Goal: Use online tool/utility: Utilize a website feature to perform a specific function

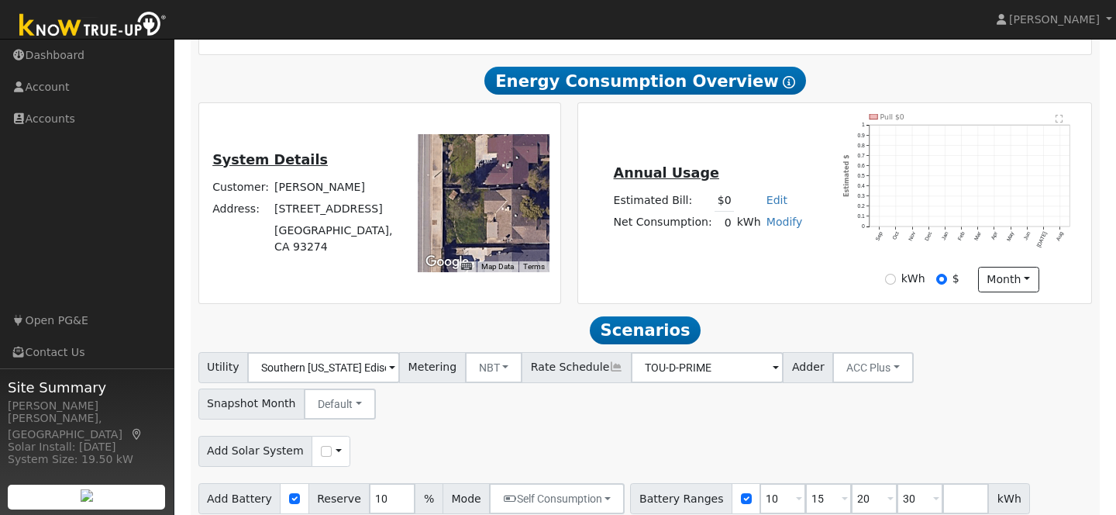
scroll to position [347, 0]
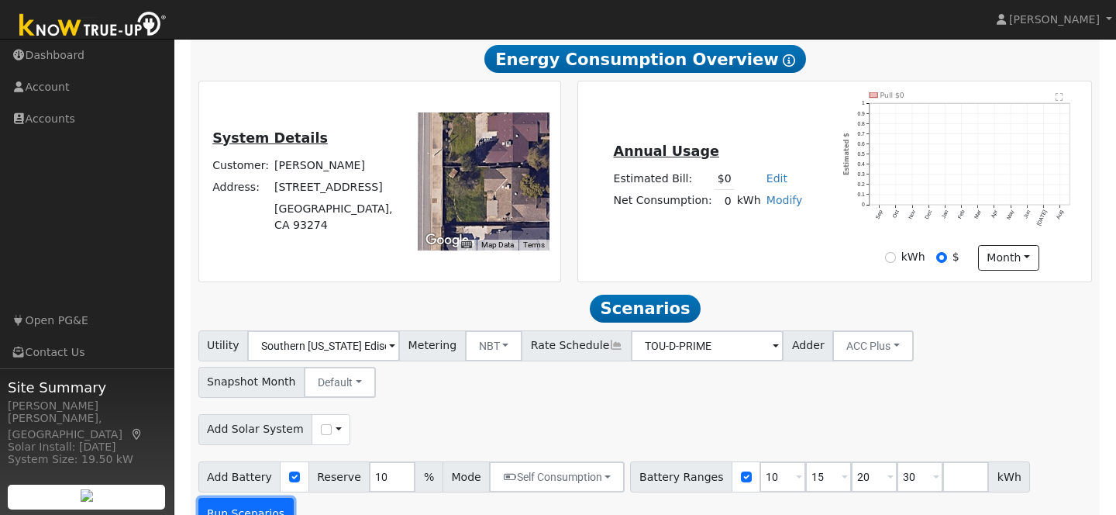
click at [267, 498] on button "Run Scenarios" at bounding box center [245, 513] width 95 height 31
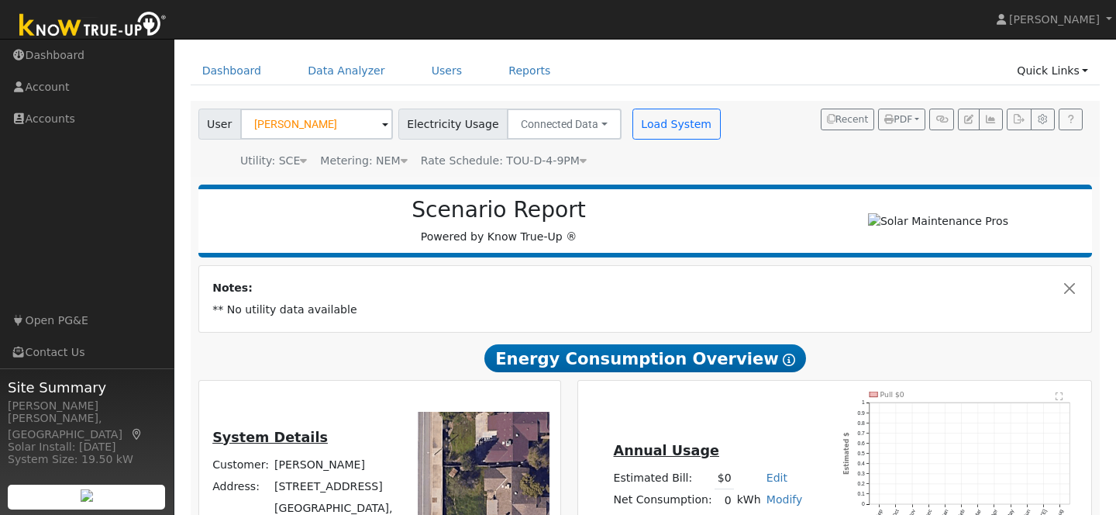
scroll to position [0, 0]
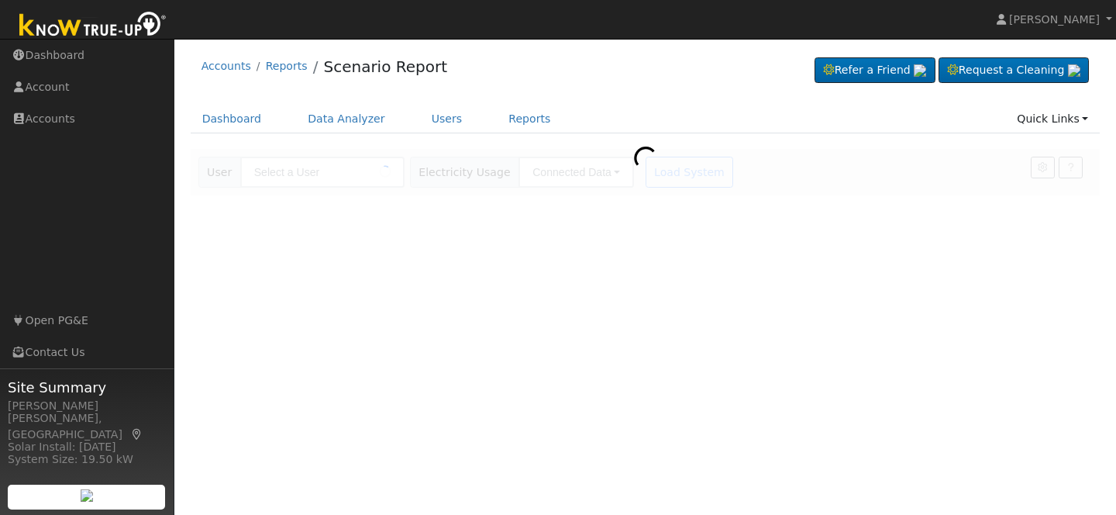
type input "[PERSON_NAME]"
type input "Southern California Edison"
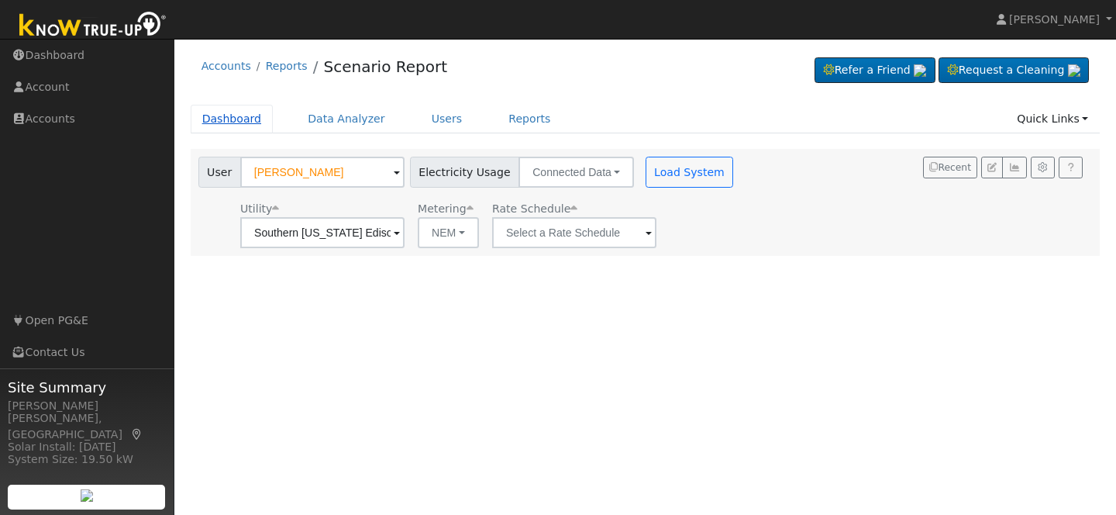
click at [236, 115] on link "Dashboard" at bounding box center [232, 119] width 83 height 29
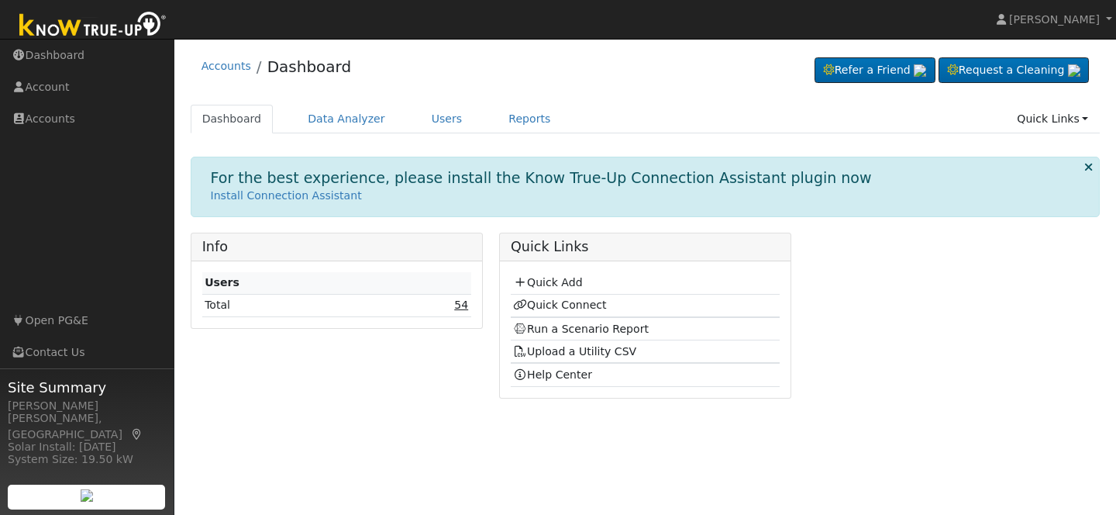
click at [457, 304] on link "54" at bounding box center [461, 304] width 14 height 12
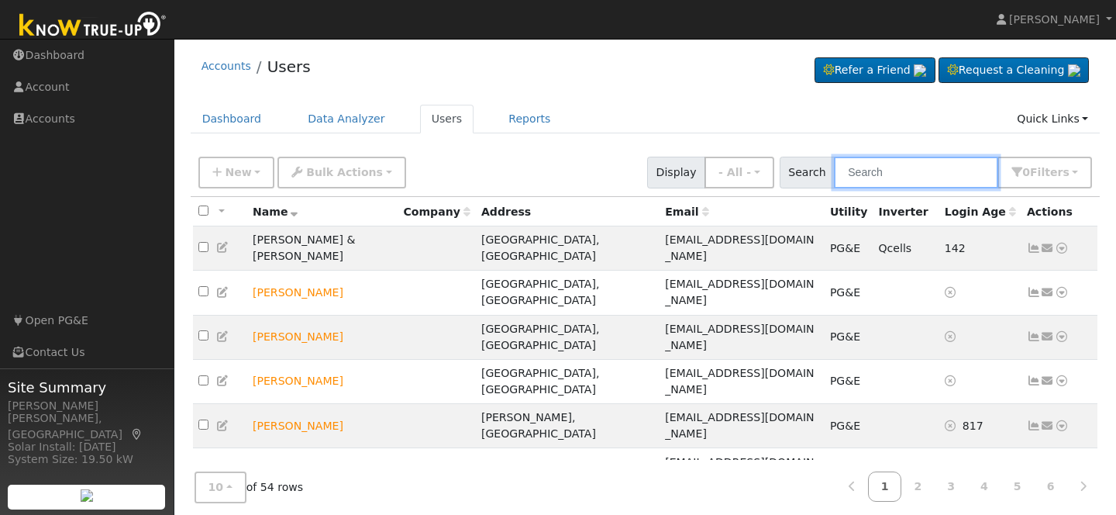
click at [898, 174] on input "text" at bounding box center [916, 173] width 164 height 32
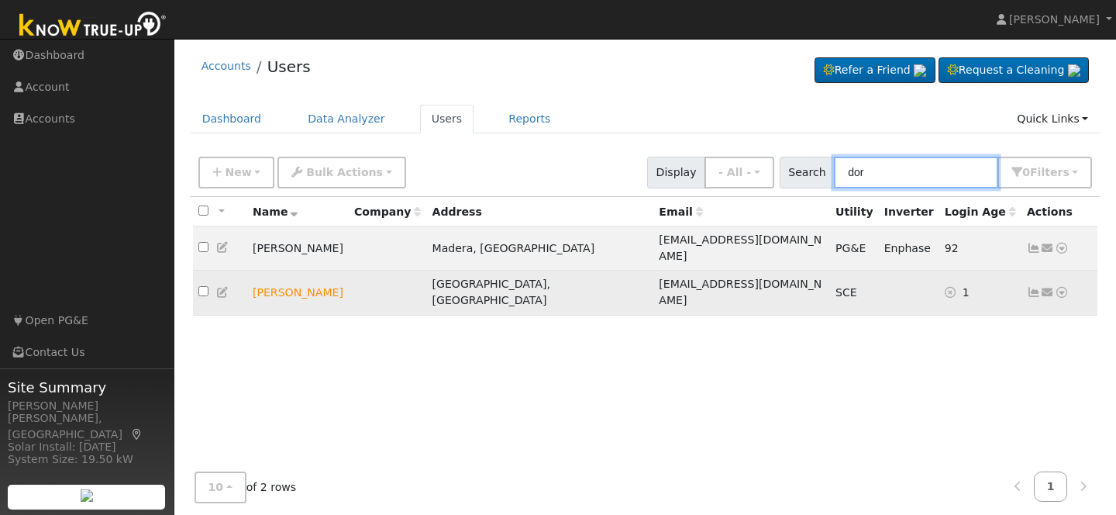
type input "dor"
click at [1064, 287] on icon at bounding box center [1062, 292] width 14 height 11
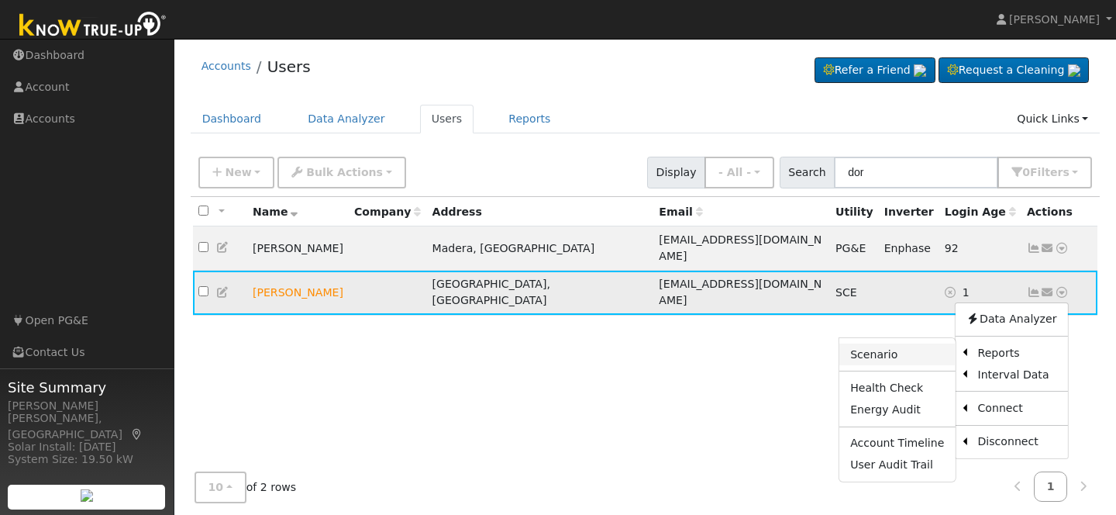
click at [902, 343] on link "Scenario" at bounding box center [898, 354] width 116 height 22
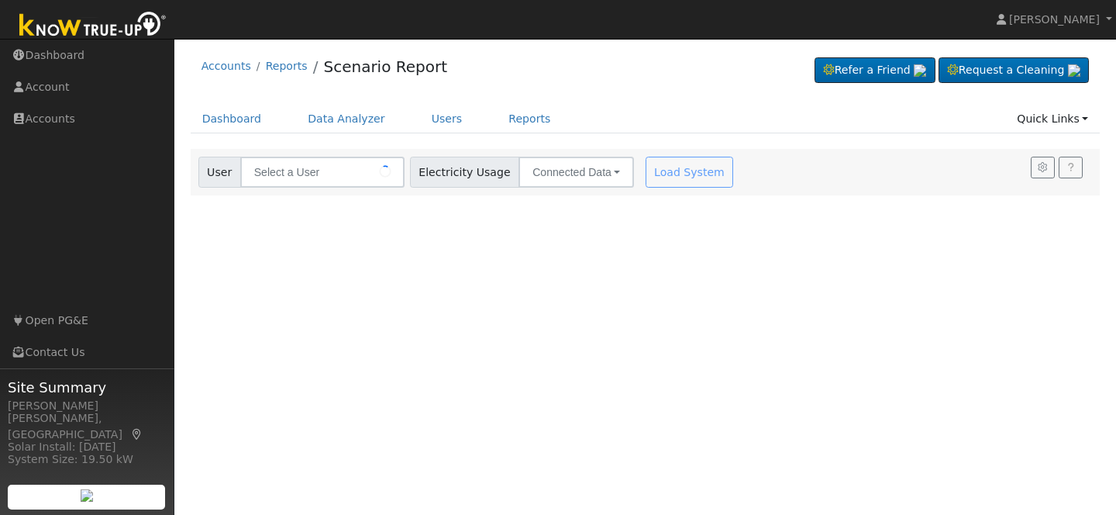
type input "[PERSON_NAME]"
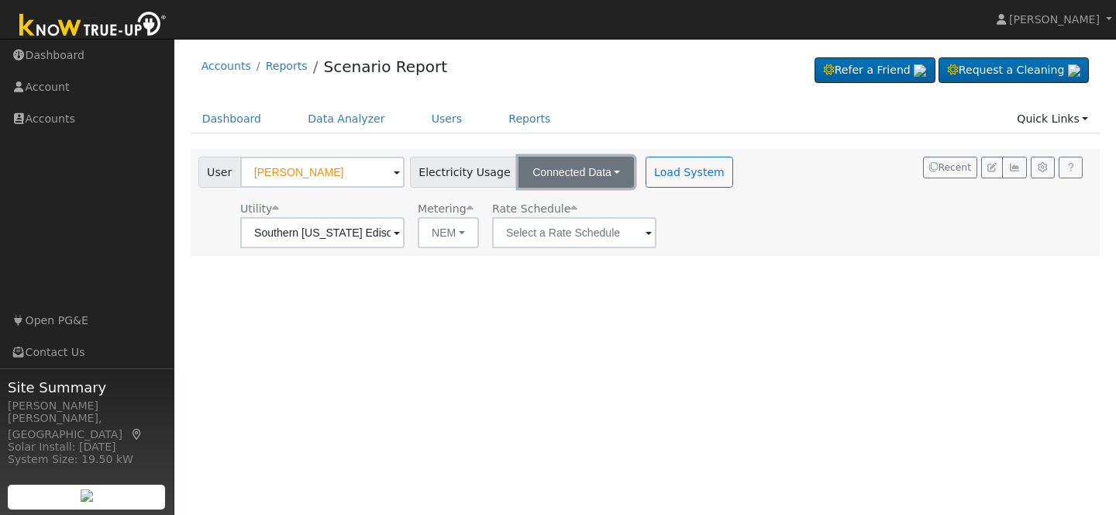
click at [553, 178] on button "Connected Data" at bounding box center [577, 172] width 116 height 31
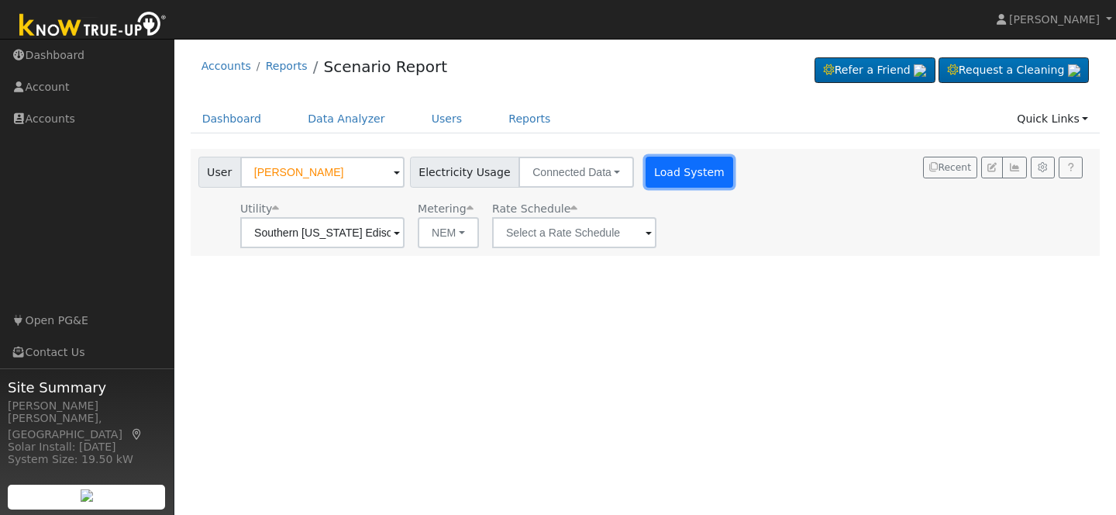
click at [671, 164] on button "Load System" at bounding box center [690, 172] width 88 height 31
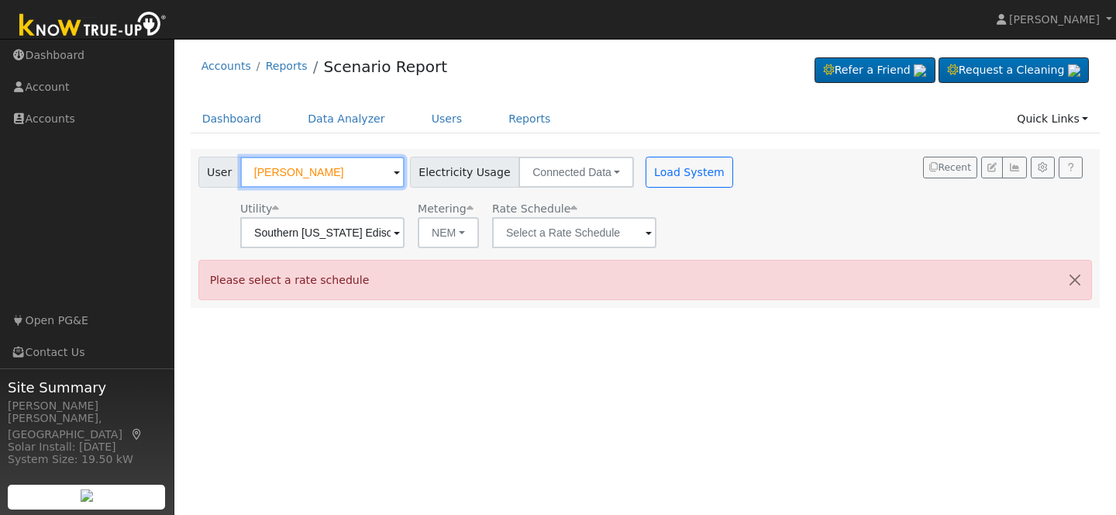
click at [359, 174] on input "[PERSON_NAME]" at bounding box center [322, 172] width 164 height 31
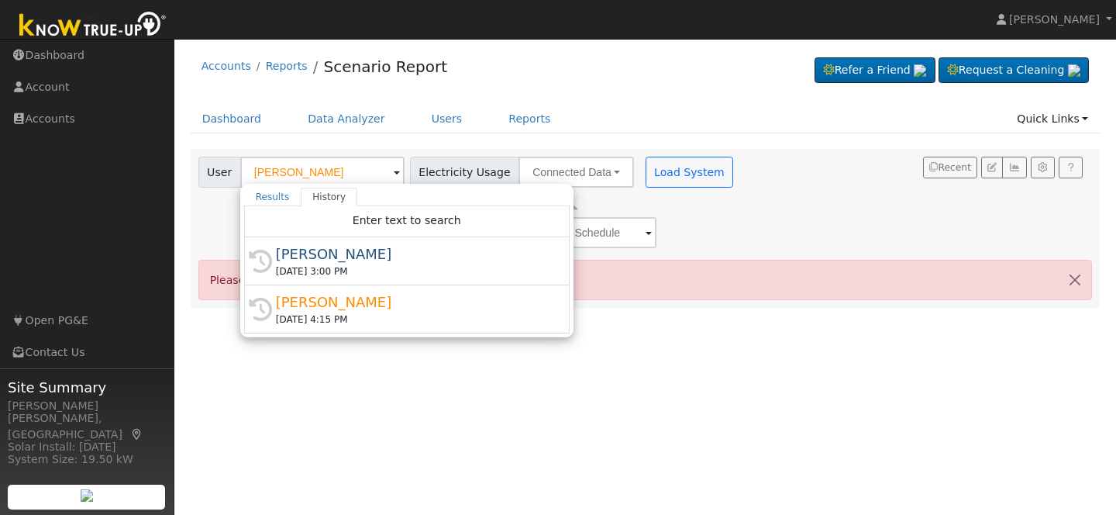
click at [698, 271] on div "Please select a rate schedule" at bounding box center [645, 280] width 895 height 40
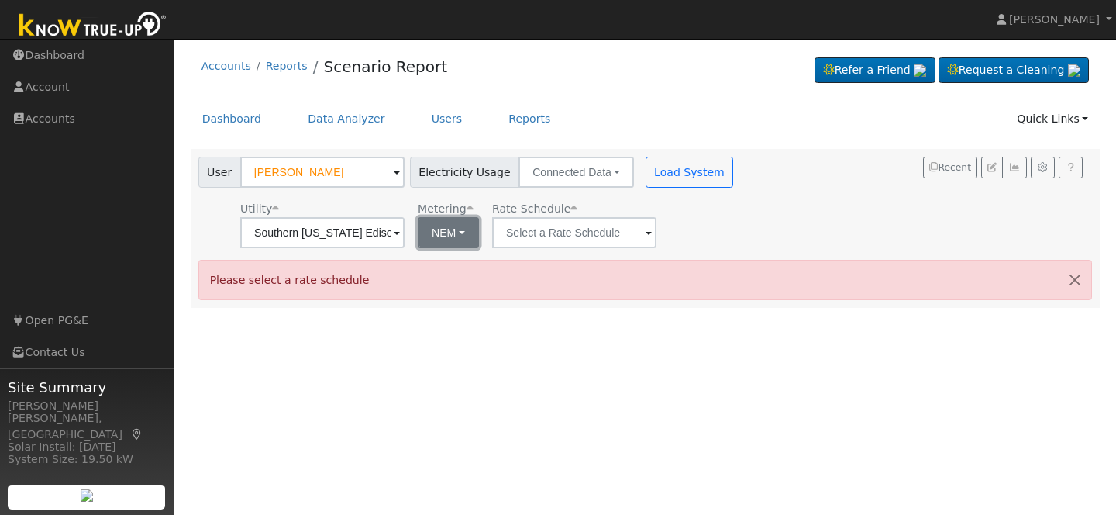
click at [433, 234] on button "NEM" at bounding box center [448, 232] width 61 height 31
click at [444, 271] on link "NEM" at bounding box center [458, 267] width 108 height 22
click at [570, 236] on input "text" at bounding box center [574, 232] width 164 height 31
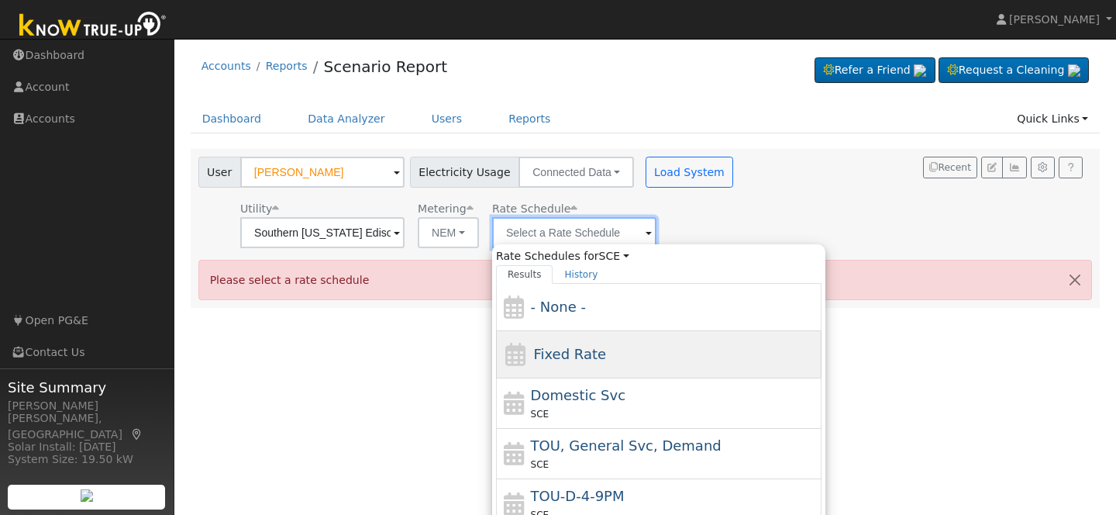
scroll to position [91, 0]
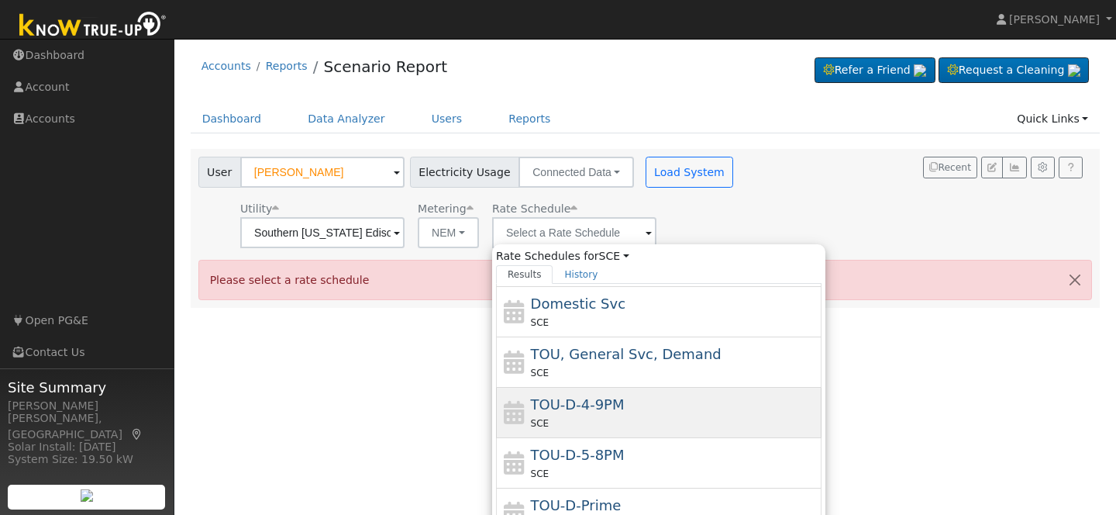
click at [636, 408] on div "TOU-D-4-9PM SCE" at bounding box center [675, 412] width 288 height 37
type input "TOU-D-4-9PM"
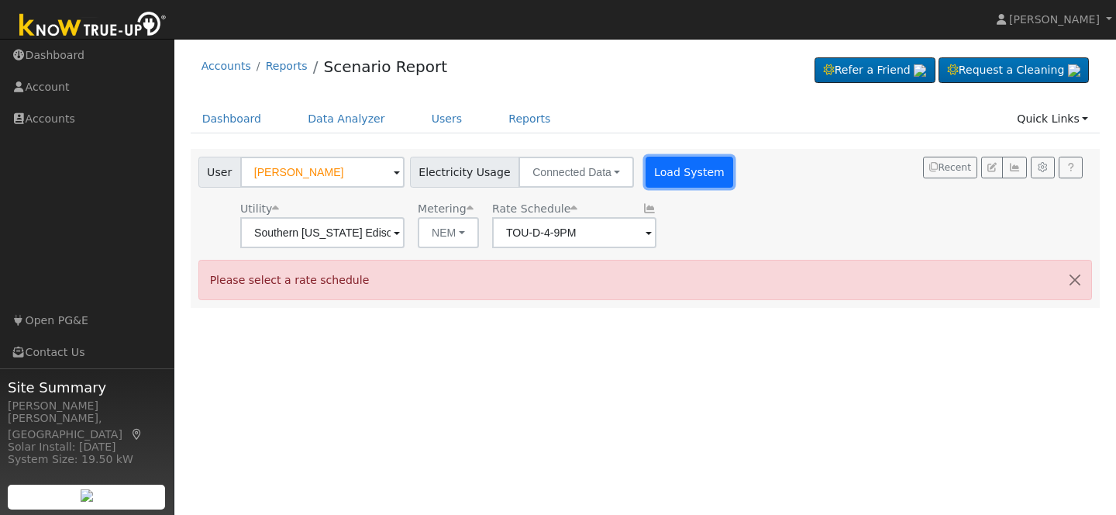
click at [667, 171] on button "Load System" at bounding box center [690, 172] width 88 height 31
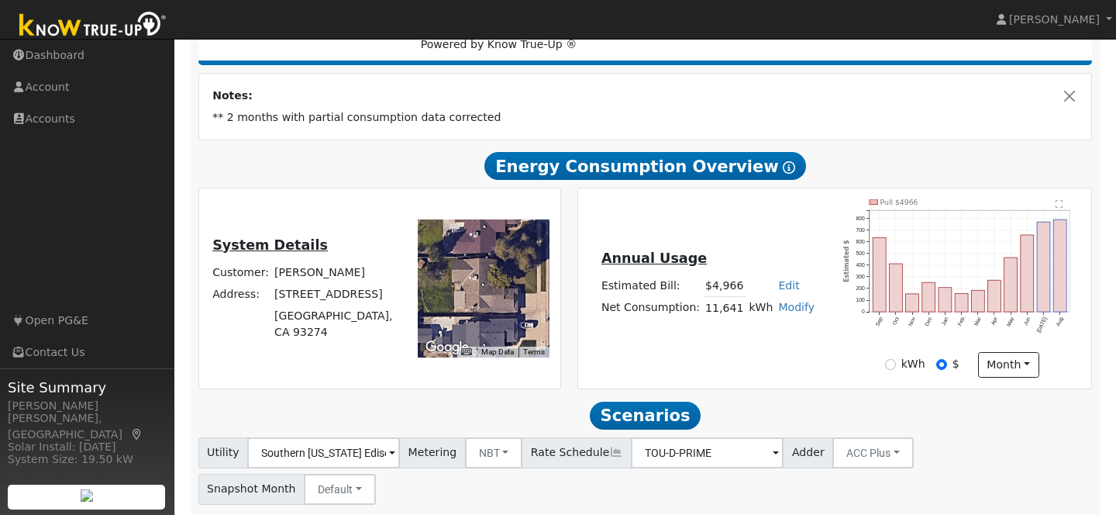
scroll to position [242, 0]
